Goal: Check status

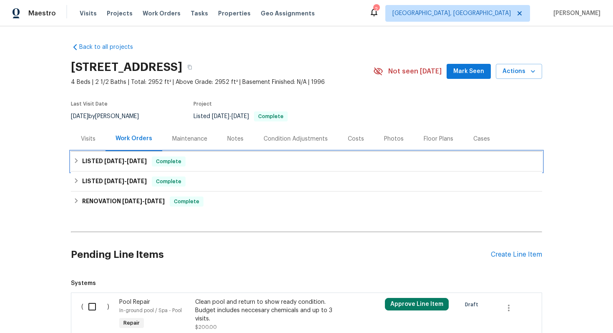
click at [202, 168] on div "LISTED [DATE] - [DATE] Complete" at bounding box center [306, 161] width 471 height 20
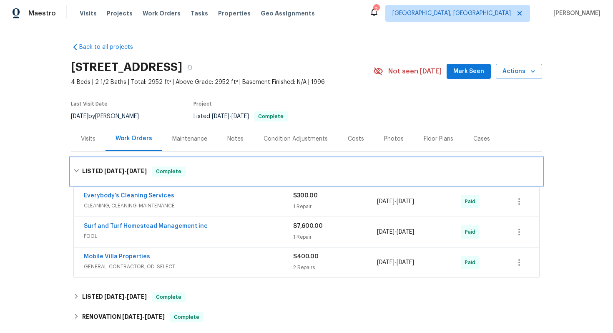
click at [218, 181] on div "LISTED [DATE] - [DATE] Complete" at bounding box center [306, 171] width 471 height 27
